Goal: Task Accomplishment & Management: Use online tool/utility

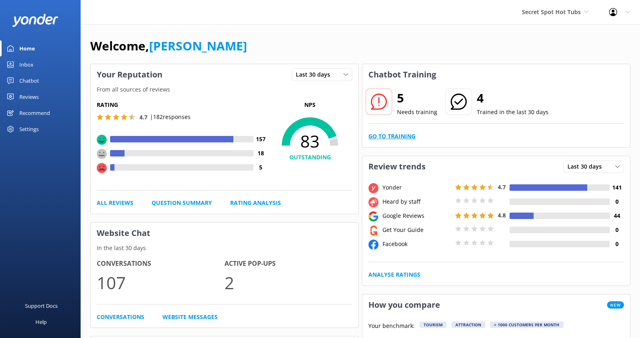
click at [404, 135] on link "Go to Training" at bounding box center [392, 136] width 47 height 9
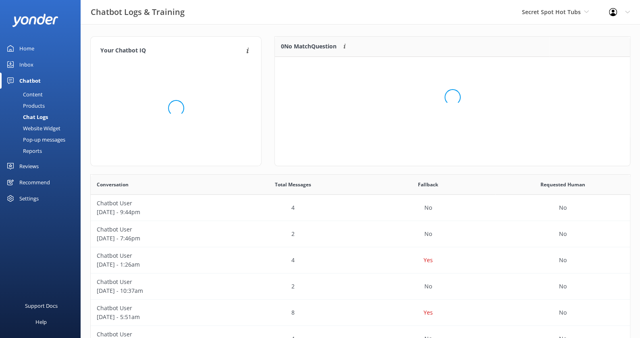
scroll to position [101, 355]
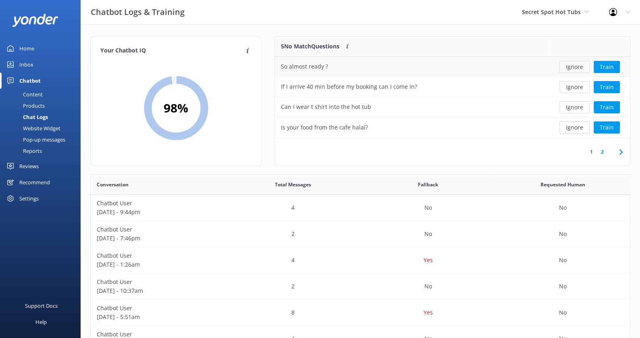
click at [573, 65] on button "Ignore" at bounding box center [575, 67] width 30 height 12
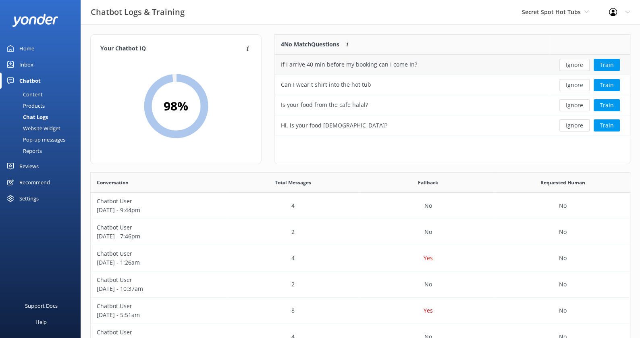
scroll to position [0, 0]
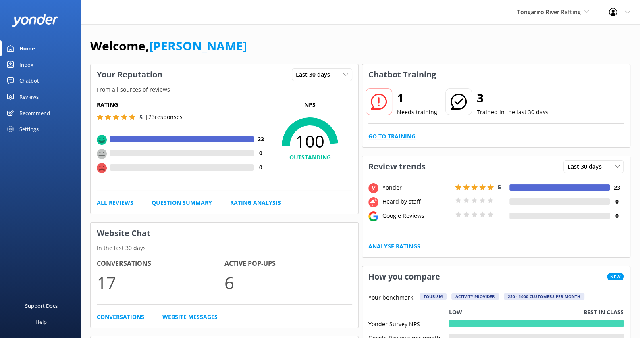
click at [398, 136] on link "Go to Training" at bounding box center [392, 136] width 47 height 9
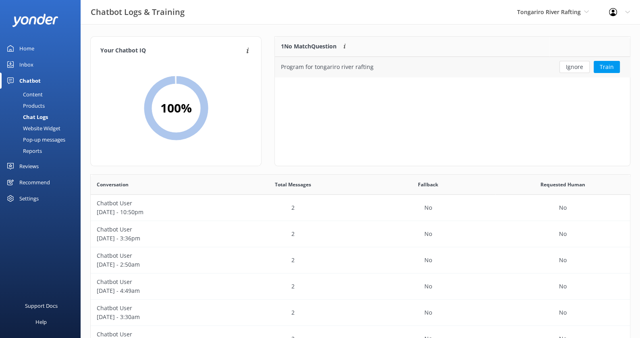
scroll to position [282, 540]
click at [39, 51] on link "Home" at bounding box center [40, 48] width 81 height 16
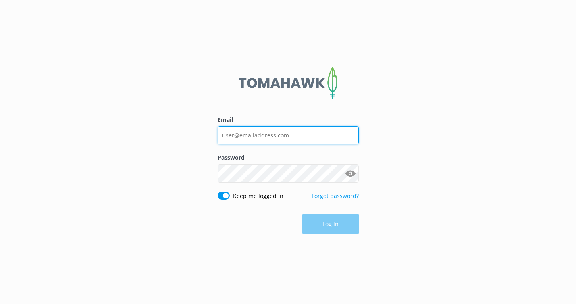
click at [266, 135] on input "Email" at bounding box center [288, 135] width 141 height 18
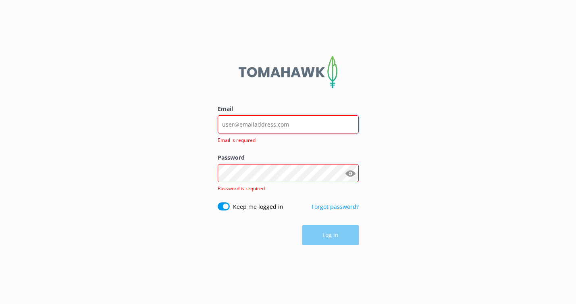
type input "[PERSON_NAME][EMAIL_ADDRESS][DOMAIN_NAME]"
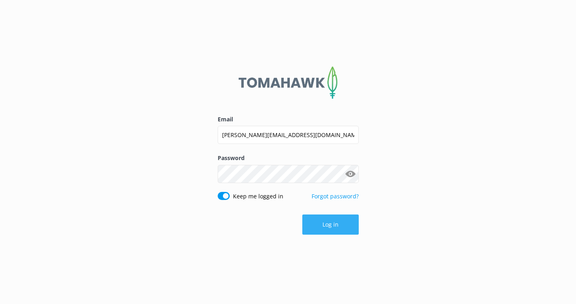
click at [332, 228] on button "Log in" at bounding box center [331, 225] width 56 height 20
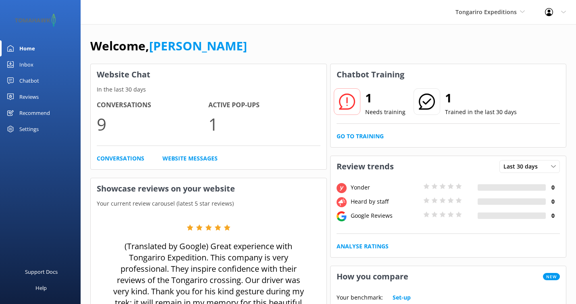
click at [402, 56] on div "Welcome, [PERSON_NAME]" at bounding box center [328, 49] width 476 height 27
click at [367, 136] on link "Go to Training" at bounding box center [360, 136] width 47 height 9
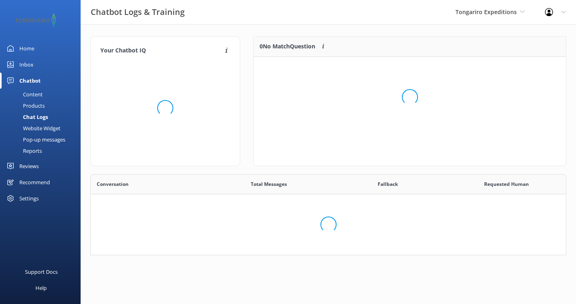
scroll to position [283, 476]
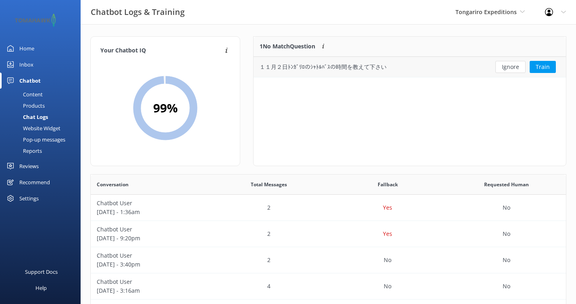
click at [406, 64] on div "１１月２日ﾄﾝｶﾞﾘﾛのｼｬﾄﾙﾊﾞｽの時間を教えて下さい" at bounding box center [370, 67] width 232 height 20
click at [36, 46] on link "Home" at bounding box center [40, 48] width 81 height 16
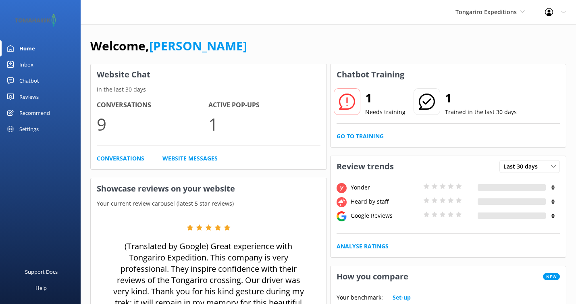
click at [365, 138] on link "Go to Training" at bounding box center [360, 136] width 47 height 9
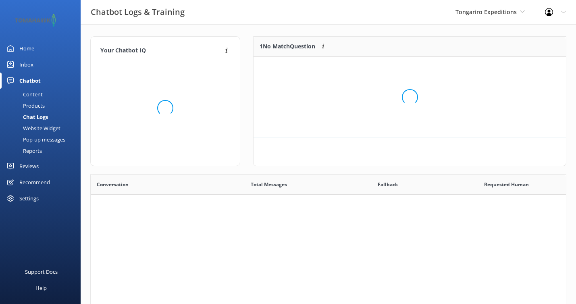
scroll to position [41, 313]
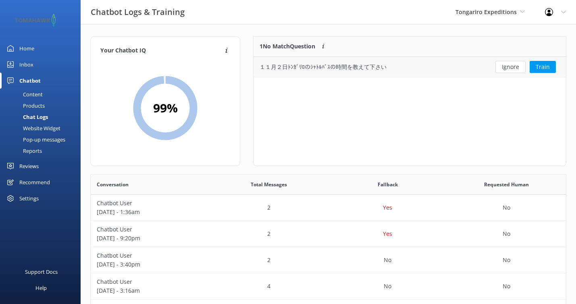
click at [390, 67] on div "１１月２日ﾄﾝｶﾞﾘﾛのｼｬﾄﾙﾊﾞｽの時間を教えて下さい" at bounding box center [370, 67] width 232 height 20
click at [540, 70] on button "Train" at bounding box center [543, 67] width 26 height 12
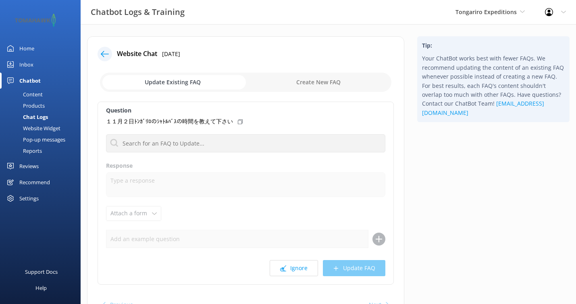
click at [241, 120] on icon at bounding box center [240, 121] width 5 height 5
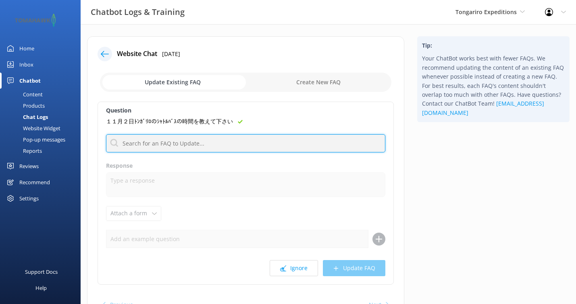
click at [221, 136] on input "text" at bounding box center [246, 143] width 280 height 18
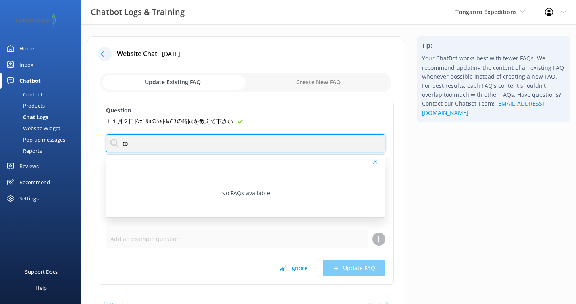
type input "t"
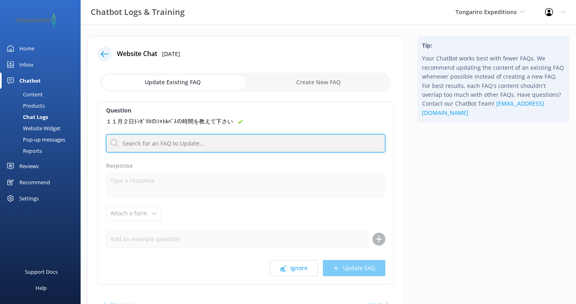
type input "b"
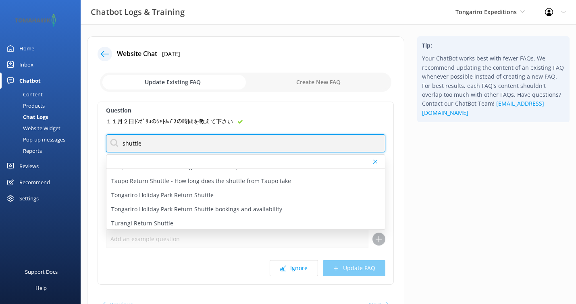
scroll to position [278, 0]
type input "shuttle"
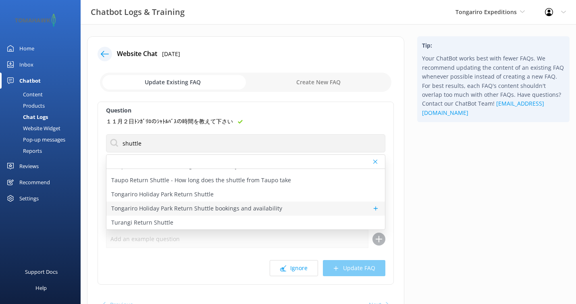
click at [251, 206] on p "Tongariro Holiday Park Return Shuttle bookings and availability" at bounding box center [196, 208] width 171 height 9
type textarea "Ready for your next adventure? You can book the Tongariro Holiday Park Return S…"
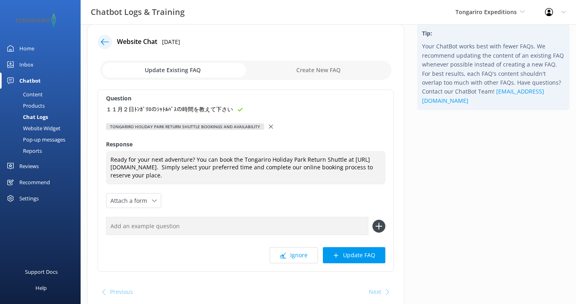
scroll to position [15, 0]
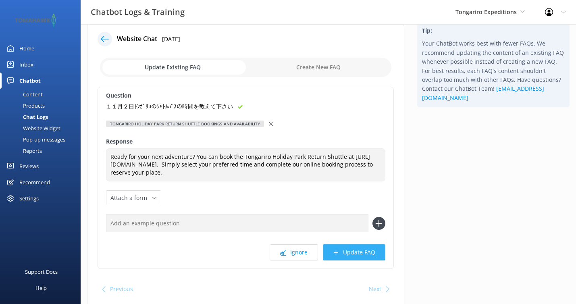
click at [355, 253] on button "Update FAQ" at bounding box center [354, 252] width 63 height 16
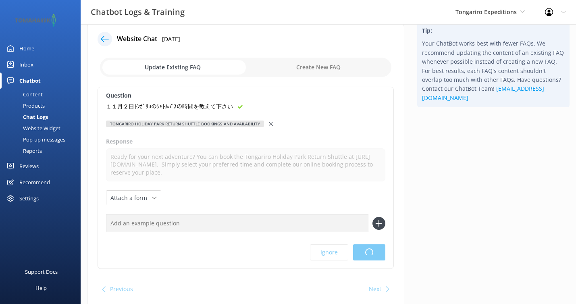
scroll to position [0, 0]
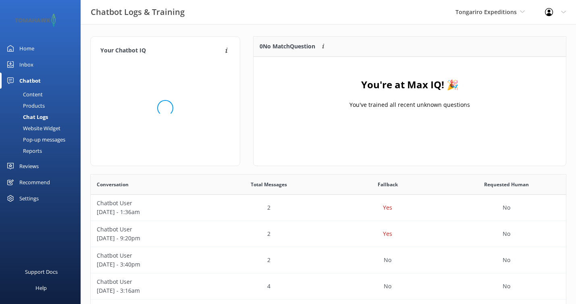
scroll to position [101, 313]
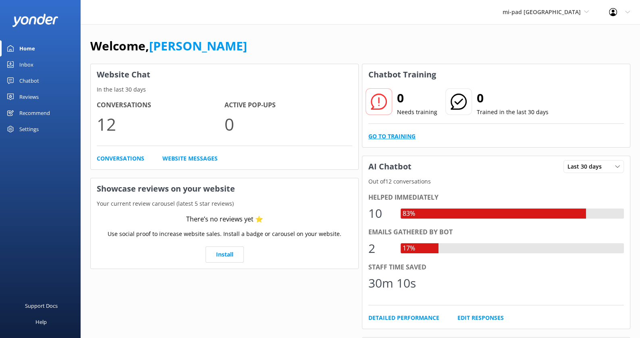
click at [396, 138] on link "Go to Training" at bounding box center [392, 136] width 47 height 9
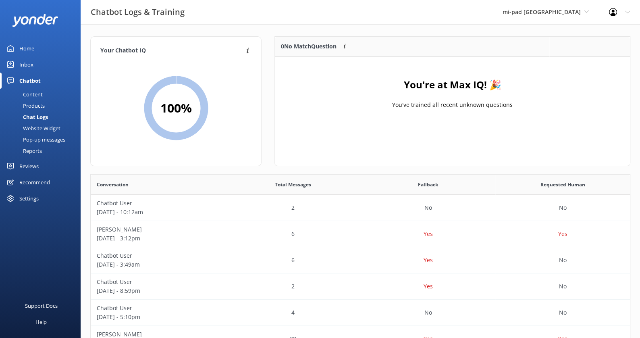
scroll to position [282, 540]
